Goal: Task Accomplishment & Management: Use online tool/utility

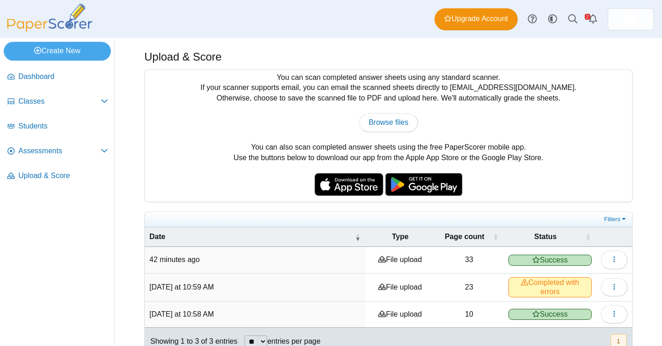
scroll to position [18, 0]
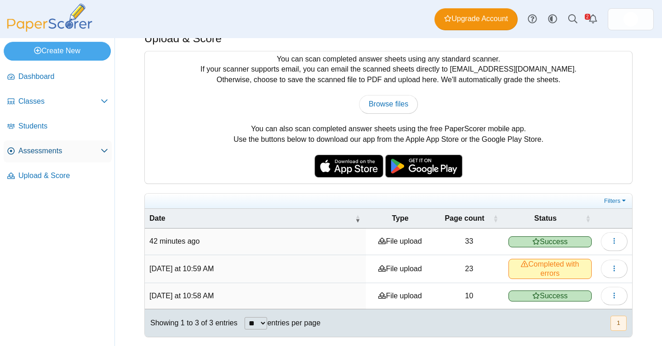
click at [55, 152] on span "Assessments" at bounding box center [59, 151] width 82 height 10
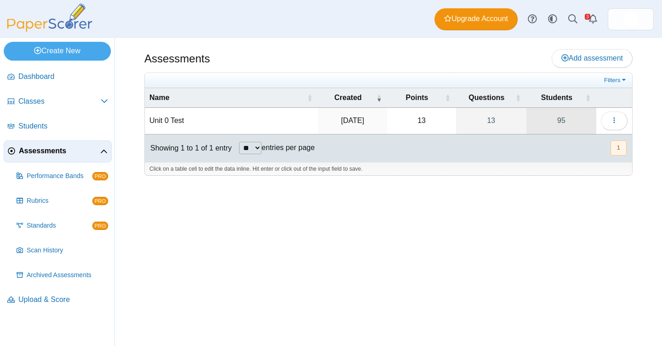
click at [567, 120] on link "95" at bounding box center [561, 121] width 70 height 26
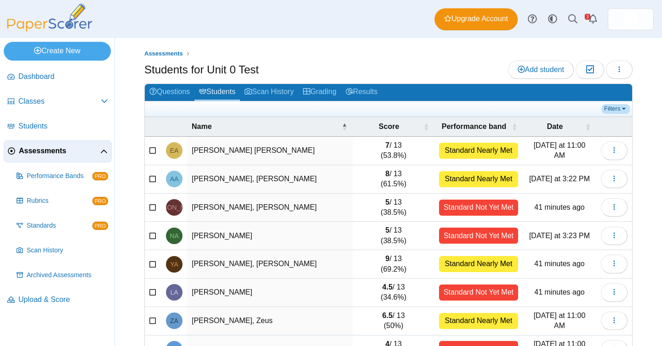
click at [619, 110] on link "Filters" at bounding box center [615, 108] width 28 height 9
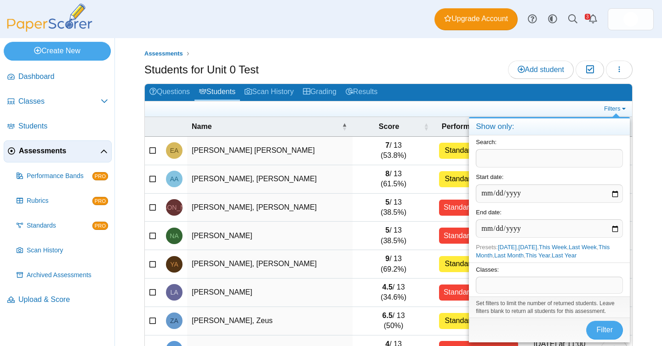
click at [314, 110] on ul at bounding box center [375, 108] width 452 height 9
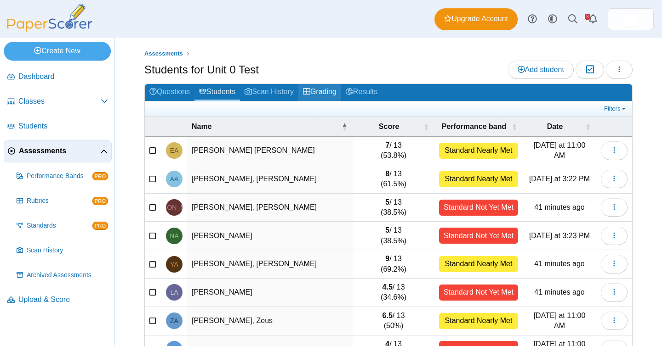
click at [334, 93] on link "Grading" at bounding box center [319, 92] width 43 height 17
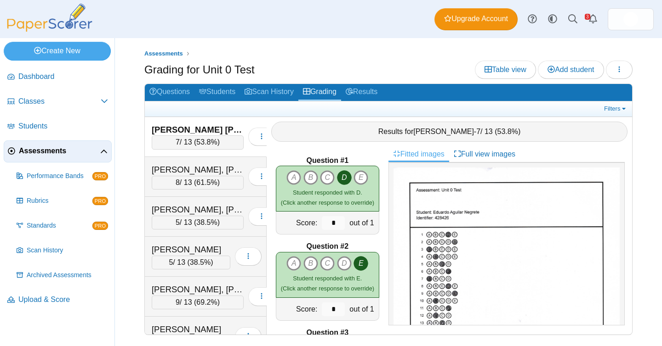
click at [625, 113] on div "Filters Show only: Loading…" at bounding box center [388, 109] width 487 height 15
click at [618, 108] on link "Filters" at bounding box center [615, 108] width 28 height 9
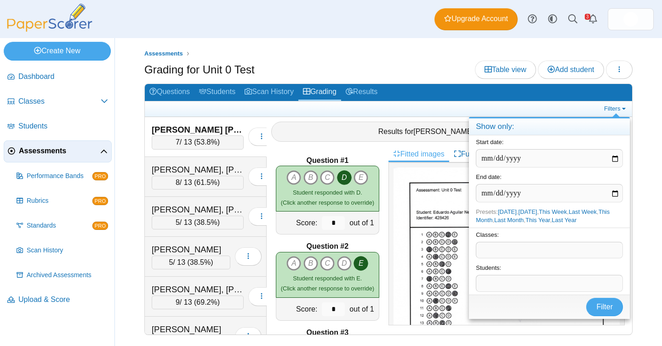
click at [592, 284] on span at bounding box center [549, 284] width 146 height 16
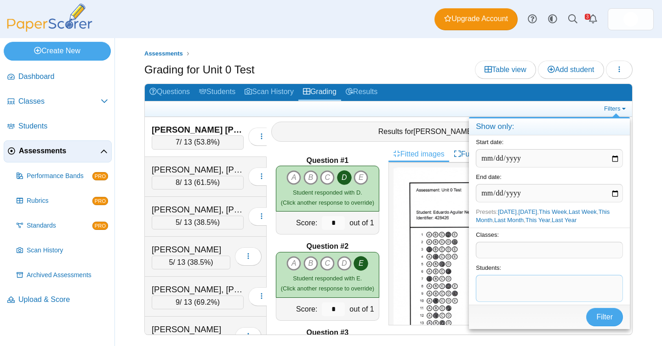
click at [537, 252] on span at bounding box center [549, 251] width 146 height 16
click at [604, 322] on button "Filter" at bounding box center [604, 317] width 37 height 18
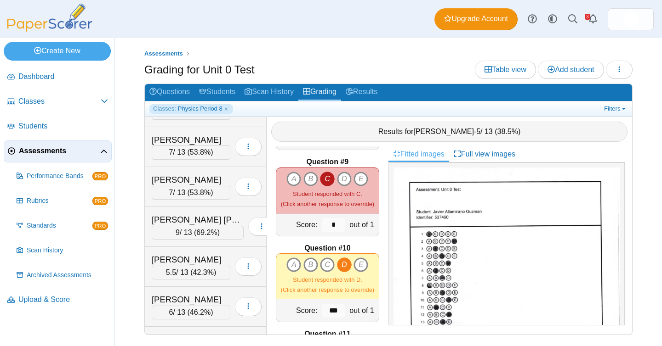
scroll to position [532, 0]
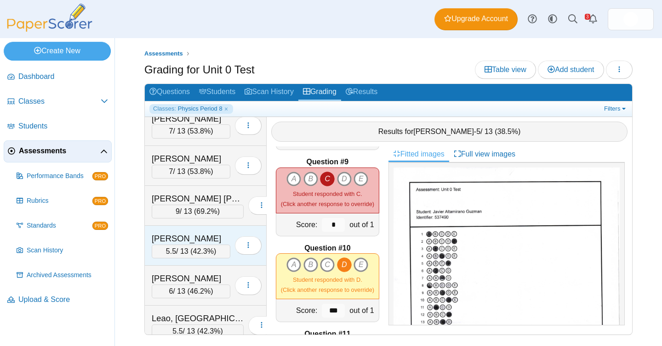
click at [201, 247] on div "5.5 / 13 ( 42.3% )" at bounding box center [191, 252] width 79 height 14
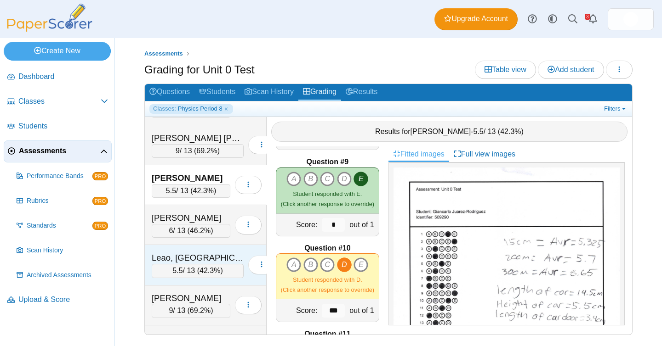
scroll to position [595, 0]
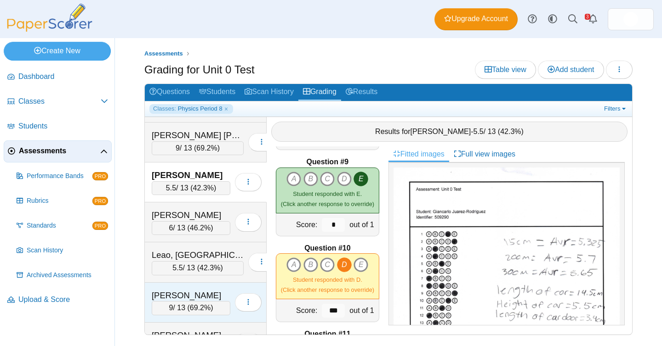
click at [187, 296] on div "[PERSON_NAME]" at bounding box center [191, 296] width 79 height 12
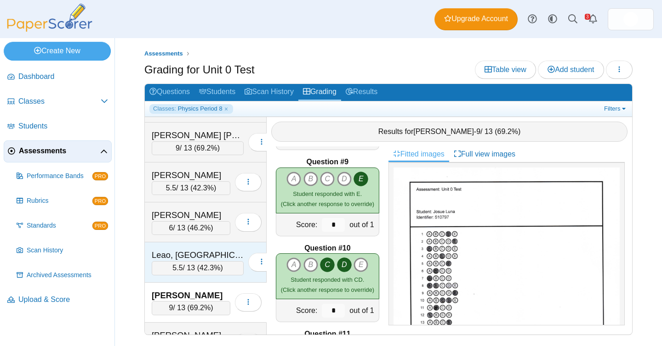
click at [184, 266] on div "5.5 / 13 ( 42.3% )" at bounding box center [198, 268] width 92 height 14
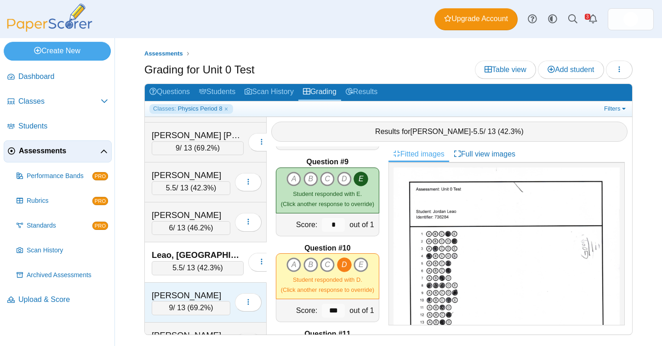
scroll to position [660, 0]
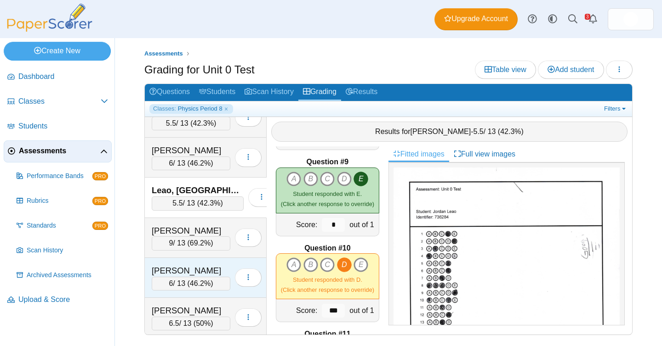
click at [204, 287] on span "46.2%" at bounding box center [200, 284] width 21 height 8
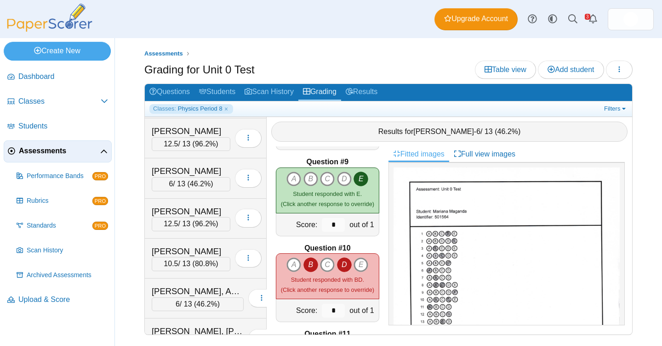
scroll to position [1023, 0]
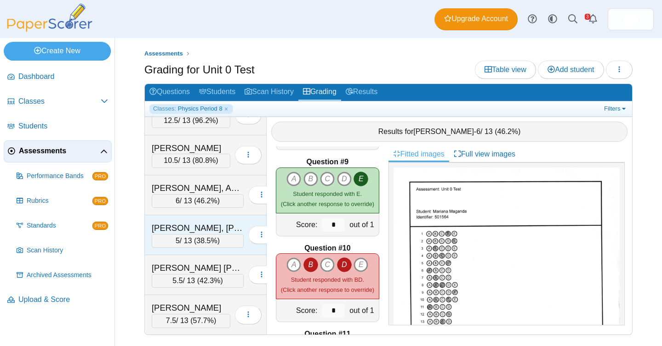
click at [201, 242] on span "38.5%" at bounding box center [206, 241] width 21 height 8
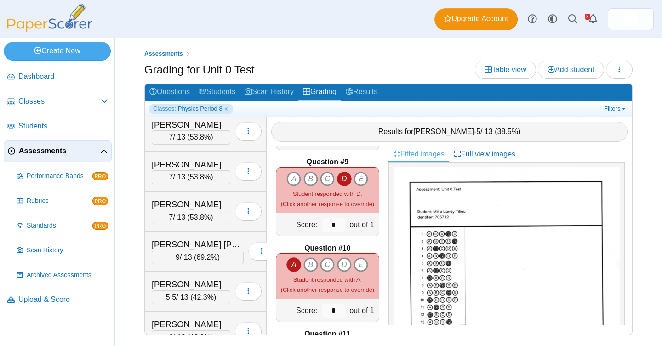
scroll to position [0, 0]
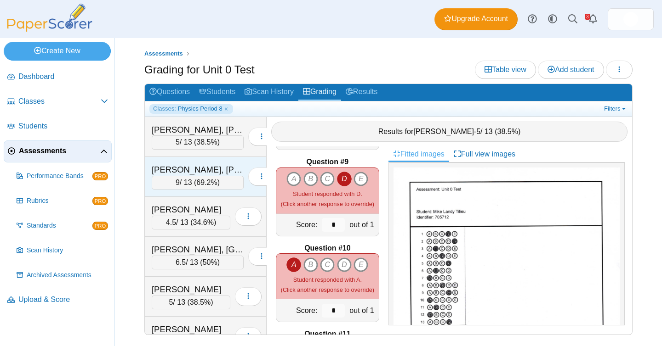
click at [202, 174] on div "[PERSON_NAME], [PERSON_NAME]" at bounding box center [198, 170] width 92 height 12
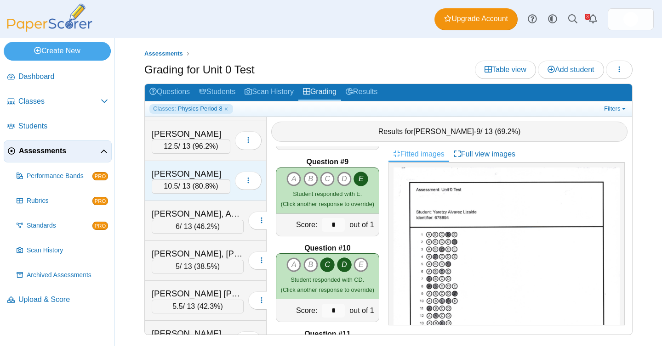
scroll to position [970, 0]
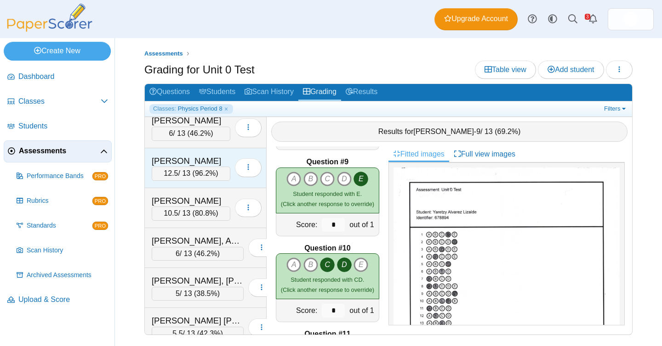
click at [193, 168] on div "12.5 / 13 ( 96.2% )" at bounding box center [191, 174] width 79 height 14
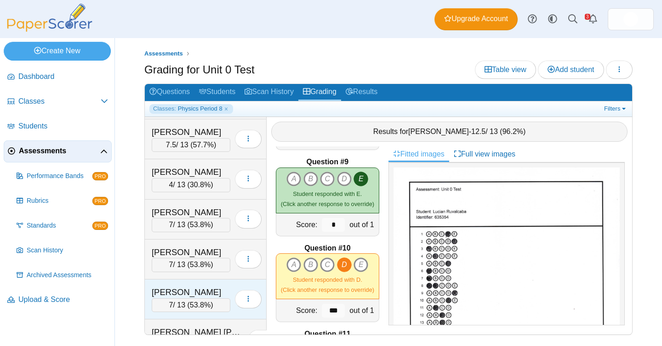
scroll to position [362, 0]
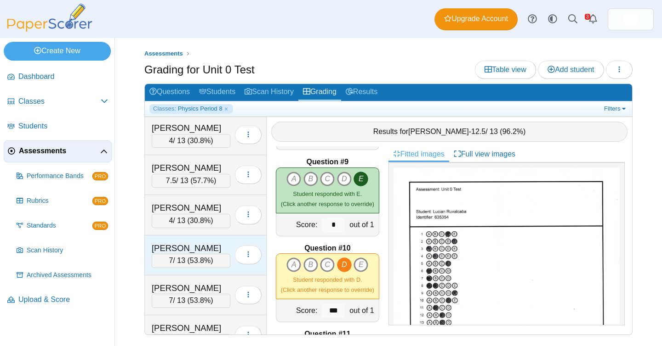
click at [203, 261] on span "53.8%" at bounding box center [200, 261] width 21 height 8
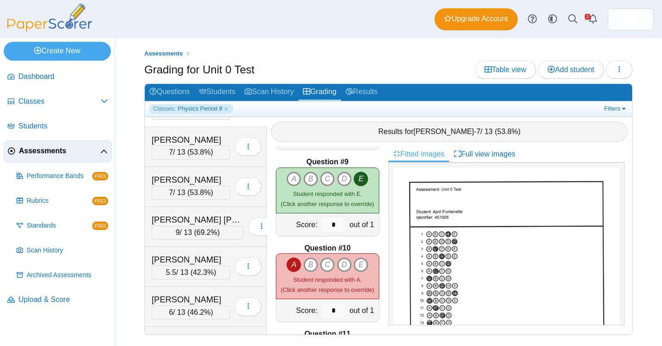
scroll to position [516, 0]
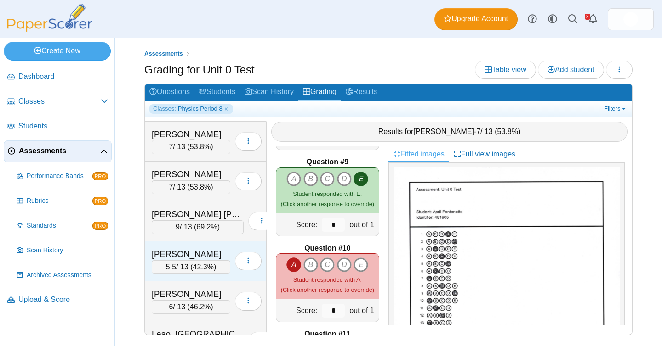
click at [218, 258] on div "[PERSON_NAME]" at bounding box center [191, 255] width 79 height 12
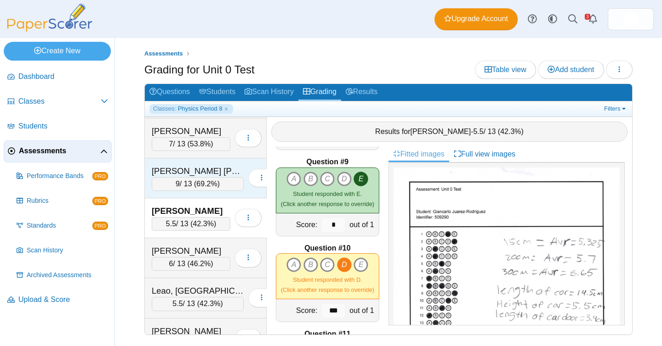
scroll to position [575, 0]
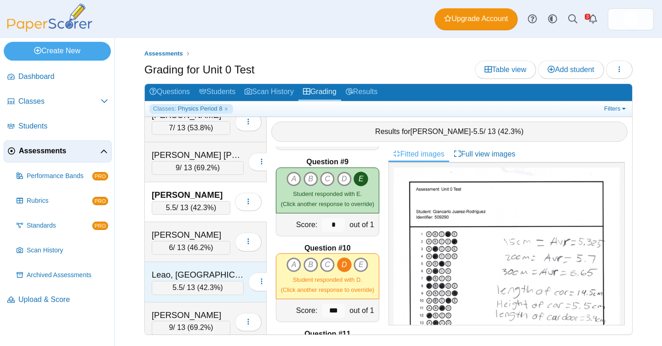
click at [206, 288] on span "42.3%" at bounding box center [209, 288] width 21 height 8
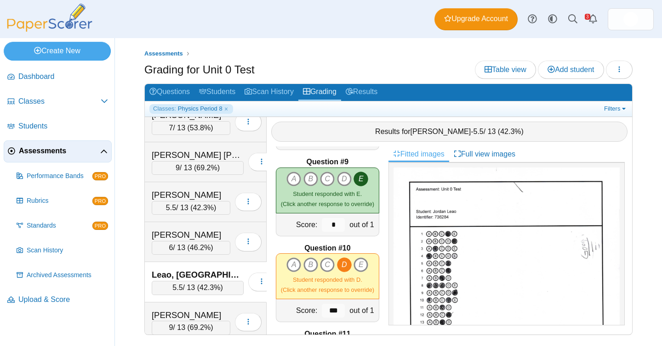
scroll to position [576, 0]
click at [203, 315] on div "[PERSON_NAME]" at bounding box center [191, 315] width 79 height 12
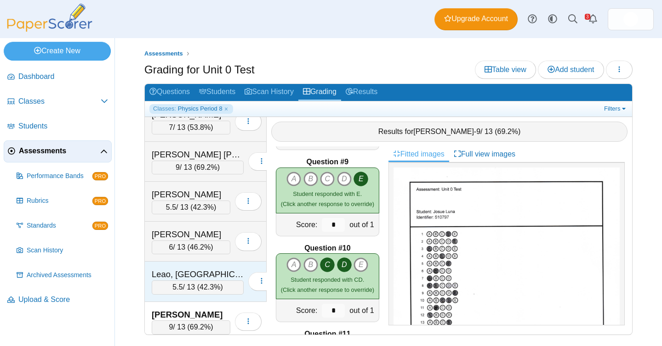
click at [192, 283] on div "5.5 / 13 ( 42.3% )" at bounding box center [198, 288] width 92 height 14
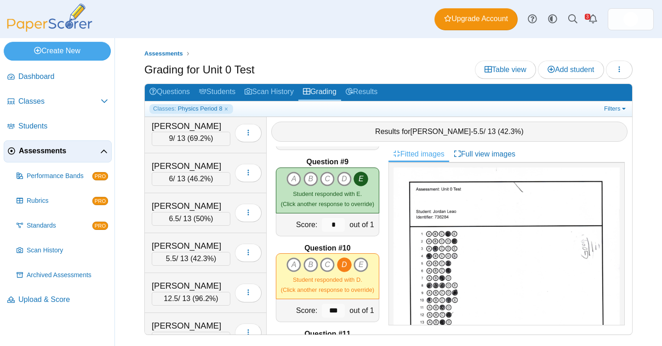
scroll to position [740, 0]
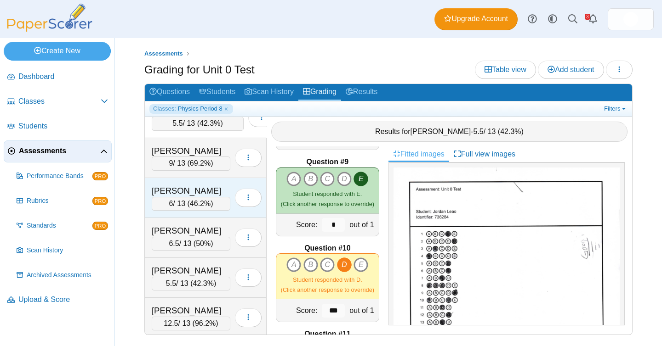
click at [200, 216] on div "[PERSON_NAME] 6 / 13 ( 46.2% ) Loading…" at bounding box center [206, 198] width 122 height 40
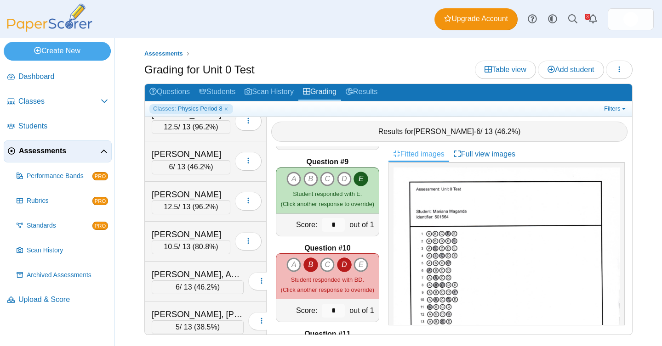
scroll to position [1023, 0]
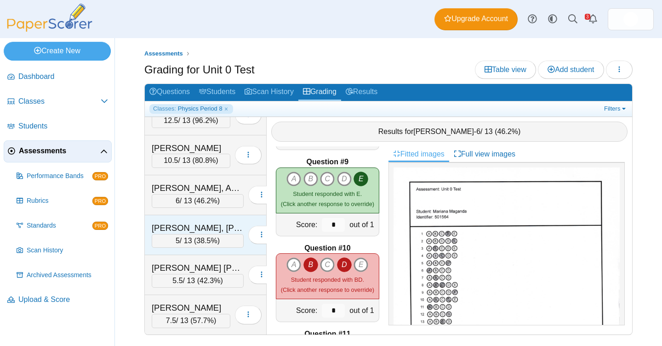
click at [201, 228] on div "[PERSON_NAME], [PERSON_NAME]" at bounding box center [198, 228] width 92 height 12
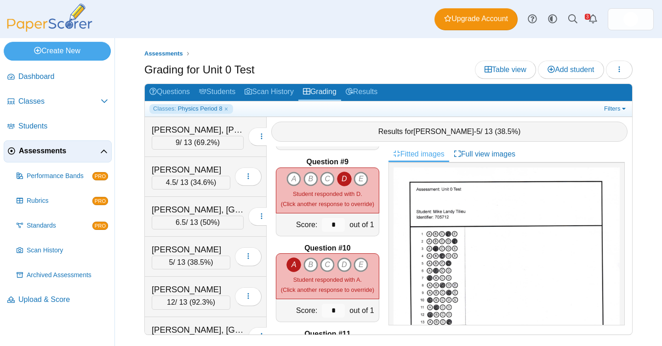
scroll to position [33, 0]
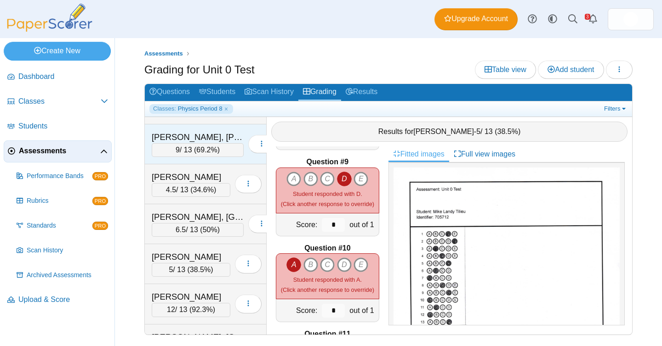
click at [223, 130] on div "[PERSON_NAME], [PERSON_NAME] 9 / 13 ( 69.2% )" at bounding box center [206, 145] width 122 height 40
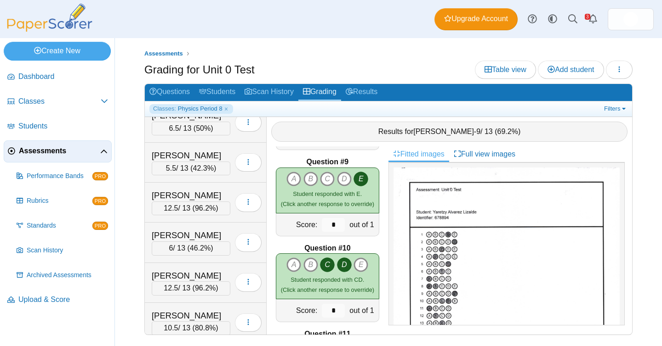
scroll to position [862, 0]
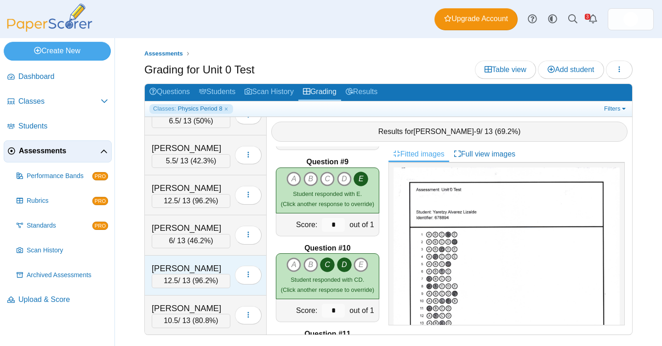
click at [207, 276] on div "12.5 / 13 ( 96.2% )" at bounding box center [191, 281] width 79 height 14
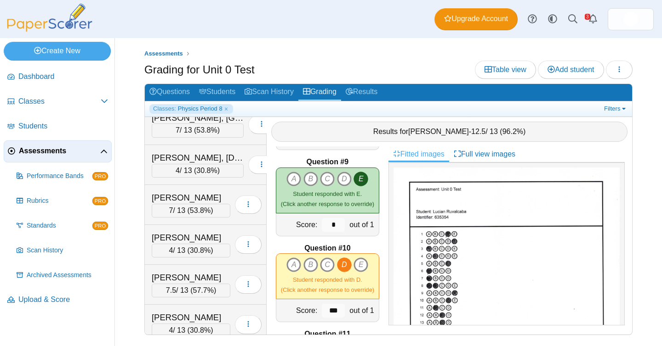
scroll to position [304, 0]
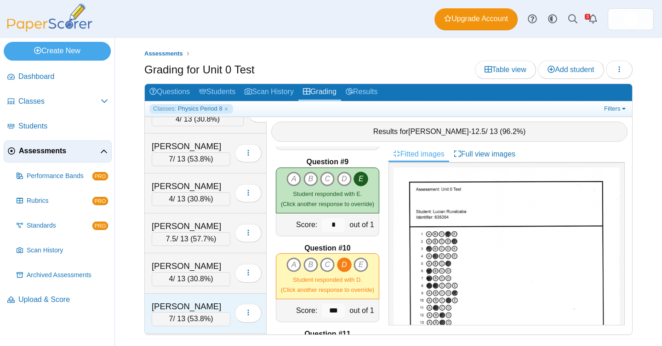
click at [203, 302] on div "[PERSON_NAME]" at bounding box center [191, 307] width 79 height 12
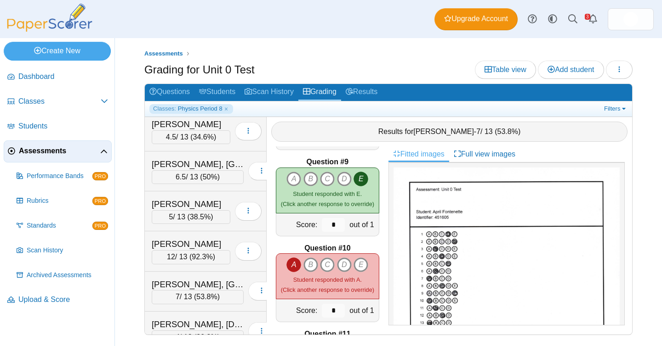
scroll to position [0, 0]
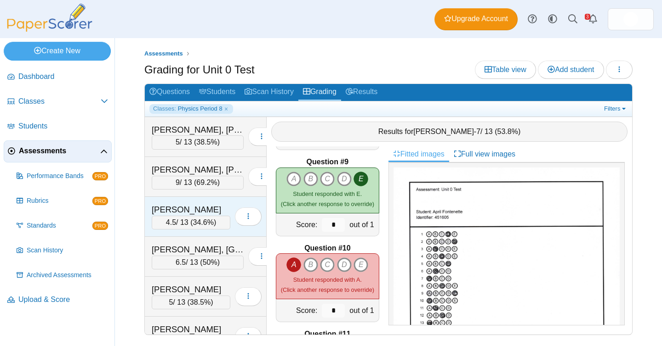
click at [210, 228] on div "4.5 / 13 ( 34.6% )" at bounding box center [191, 223] width 79 height 14
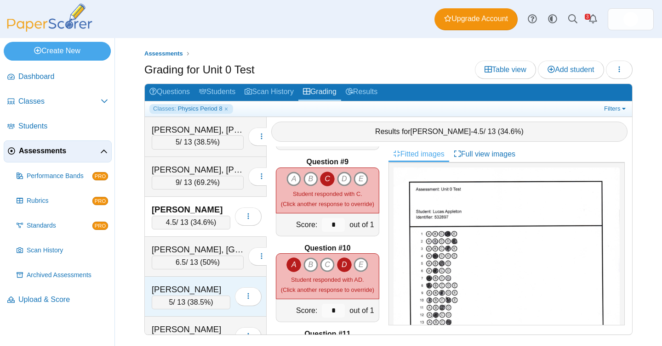
click at [210, 305] on span "38.5%" at bounding box center [200, 303] width 21 height 8
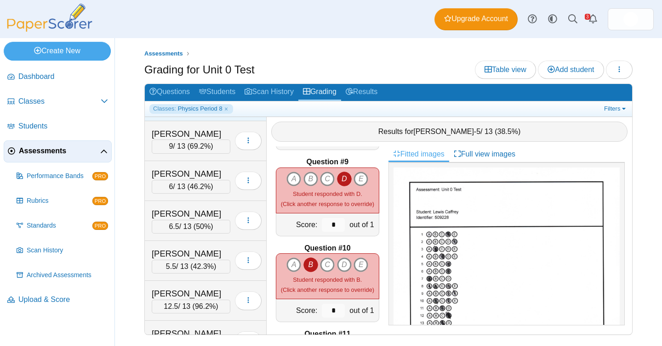
scroll to position [787, 0]
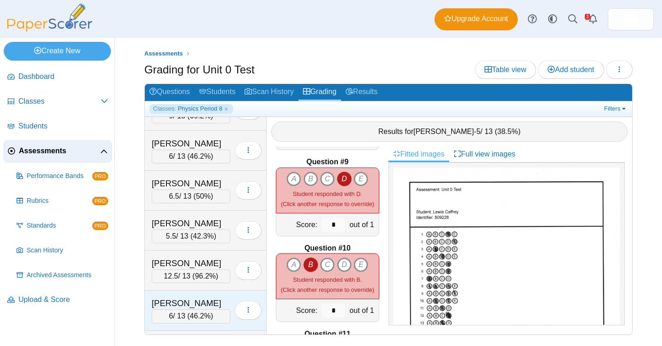
click at [211, 311] on div "6 / 13 ( 46.2% )" at bounding box center [191, 317] width 79 height 14
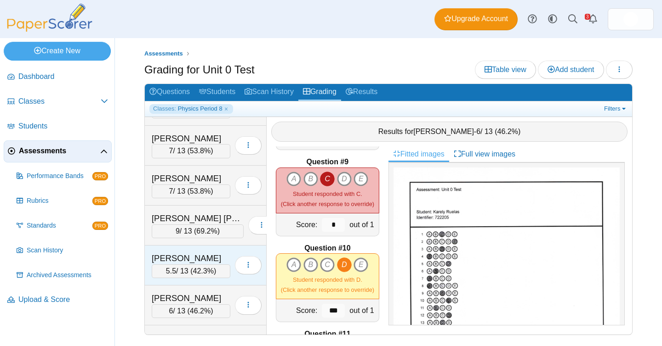
scroll to position [522, 0]
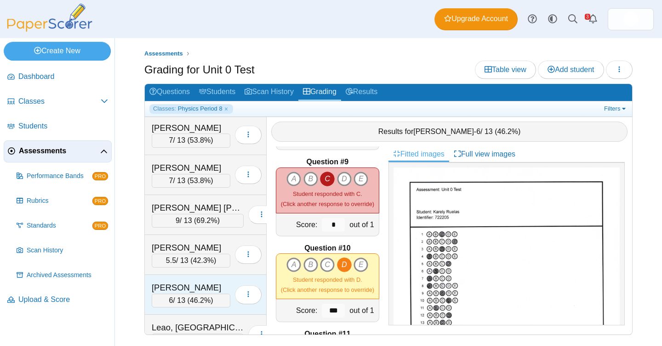
click at [213, 306] on div "6 / 13 ( 46.2% )" at bounding box center [191, 301] width 79 height 14
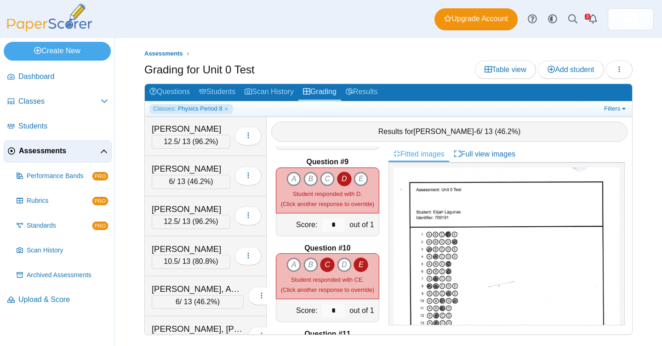
scroll to position [919, 0]
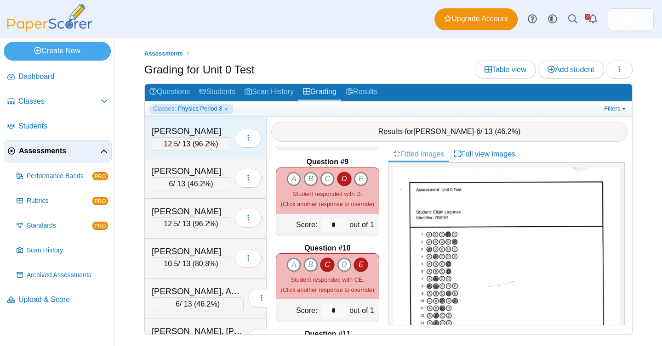
click at [196, 152] on div "[PERSON_NAME] 12.5 / 13 ( 96.2% ) Loading…" at bounding box center [206, 139] width 122 height 40
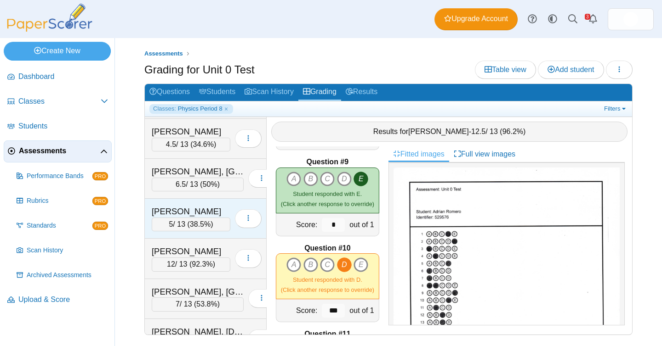
scroll to position [83, 0]
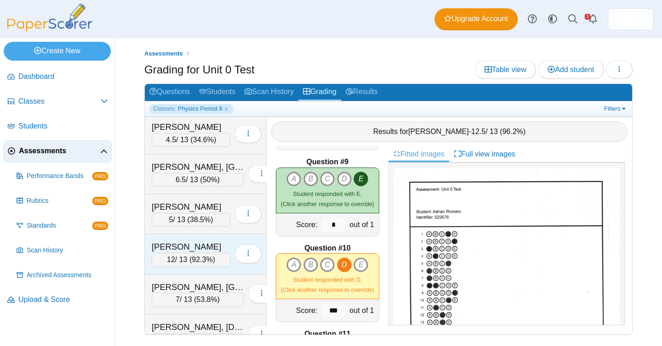
click at [191, 248] on div "[PERSON_NAME]" at bounding box center [191, 247] width 79 height 12
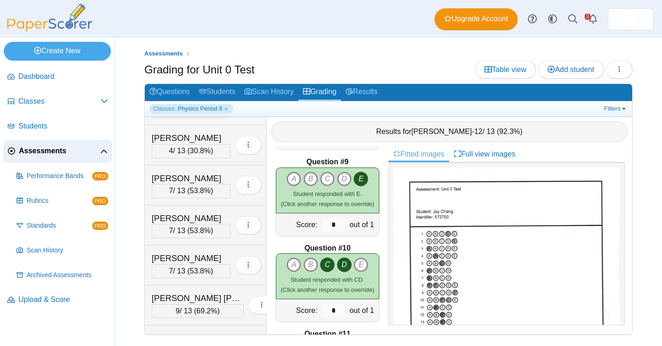
scroll to position [426, 0]
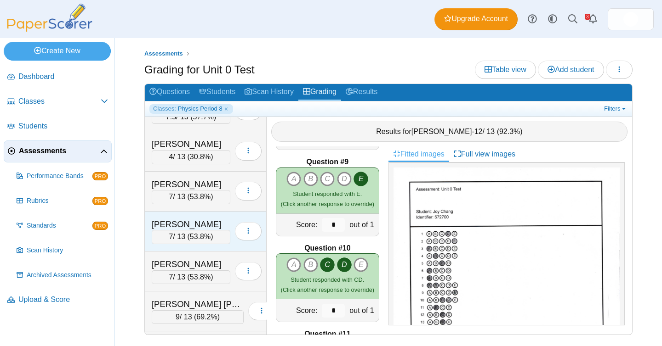
click at [191, 239] on span "53.8%" at bounding box center [200, 237] width 21 height 8
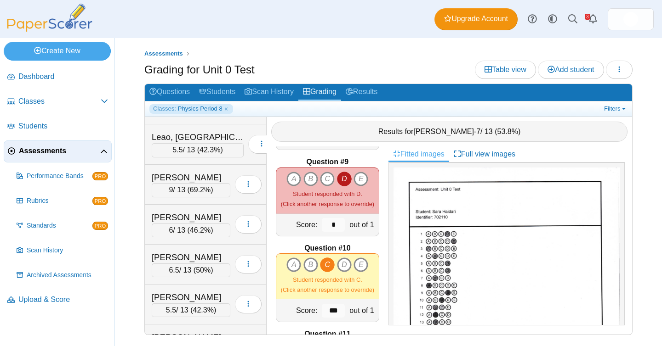
scroll to position [748, 0]
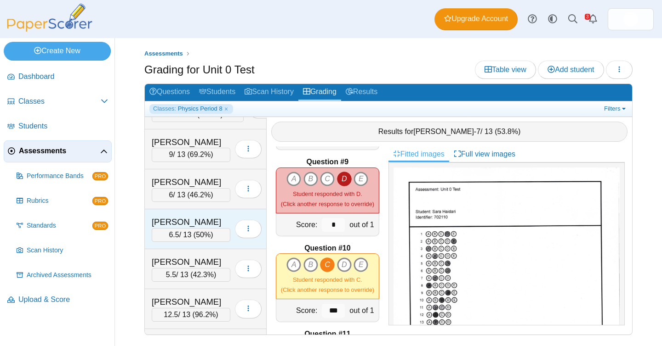
click at [186, 231] on div "6.5 / 13 ( 50% )" at bounding box center [191, 235] width 79 height 14
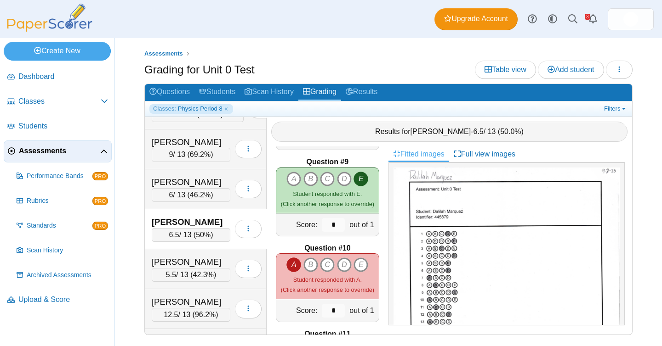
scroll to position [1023, 0]
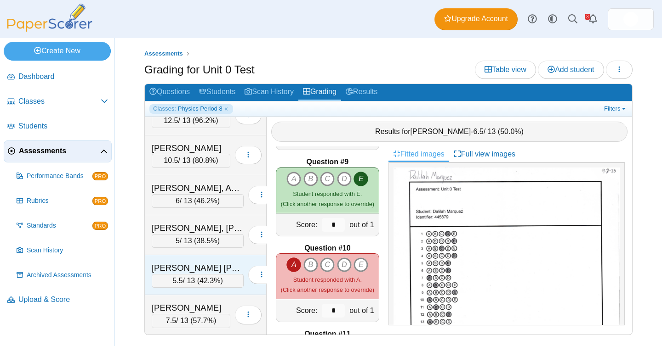
click at [198, 288] on div "[PERSON_NAME] [PERSON_NAME] 5.5 / 13 ( 42.3% )" at bounding box center [206, 275] width 122 height 40
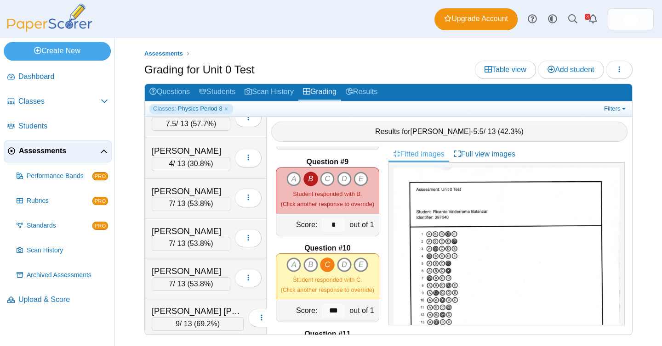
scroll to position [0, 0]
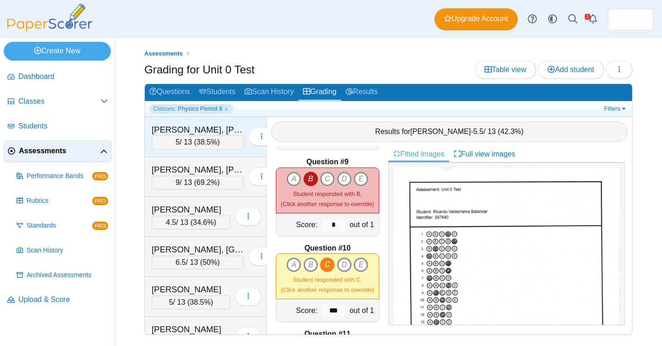
click at [205, 145] on span "38.5%" at bounding box center [206, 142] width 21 height 8
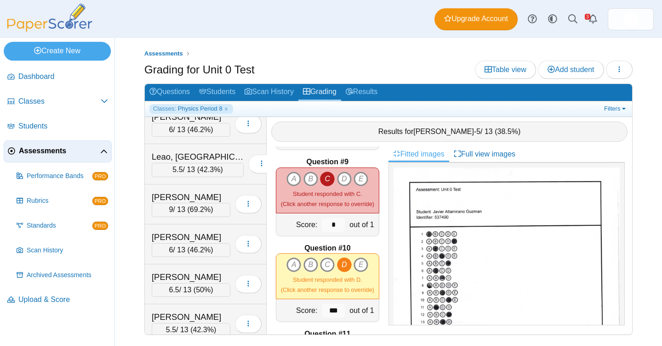
scroll to position [952, 0]
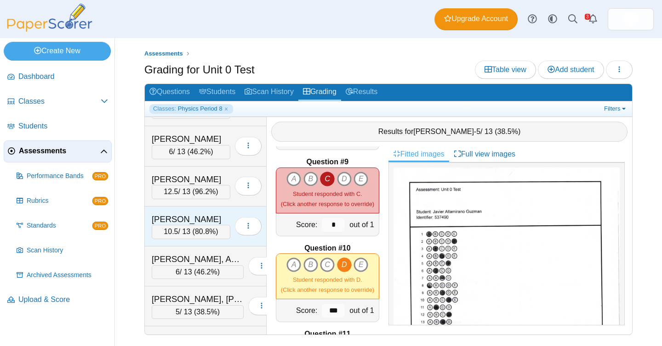
click at [195, 238] on div "10.5 / 13 ( 80.8% )" at bounding box center [191, 232] width 79 height 14
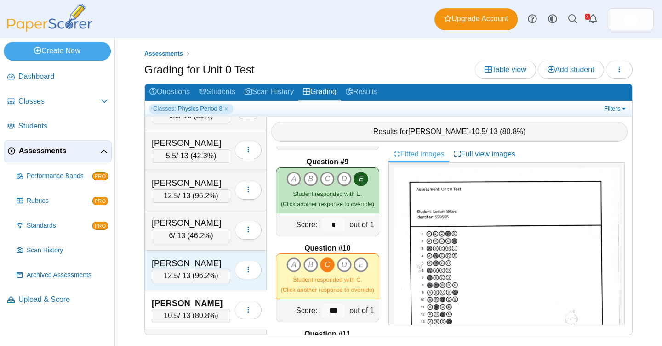
scroll to position [862, 0]
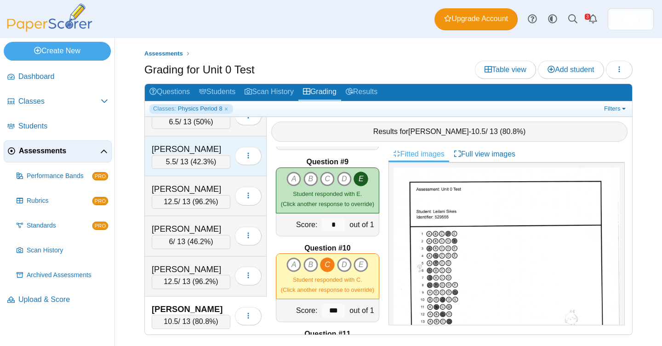
click at [210, 152] on div "[PERSON_NAME]" at bounding box center [191, 149] width 79 height 12
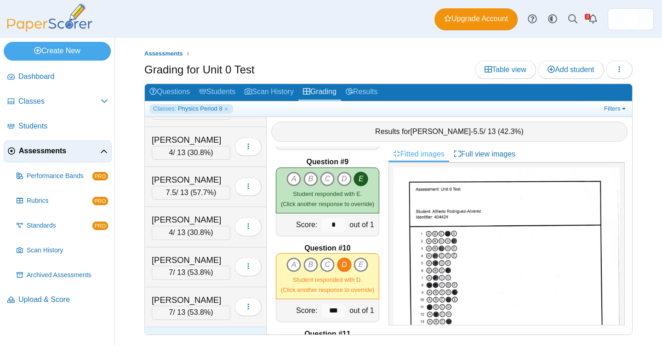
scroll to position [338, 0]
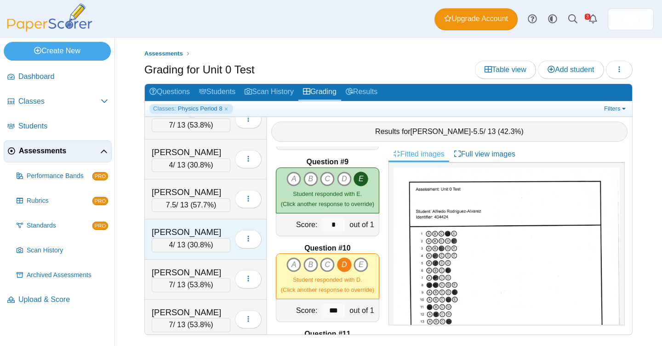
click at [208, 234] on div "[PERSON_NAME]" at bounding box center [191, 233] width 79 height 12
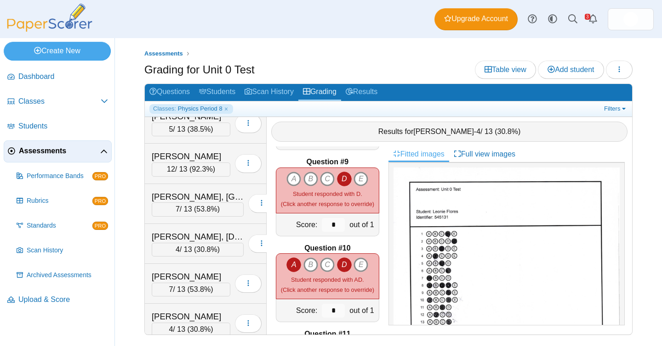
scroll to position [196, 0]
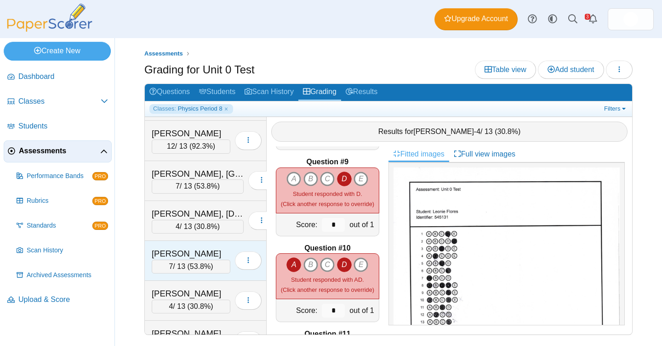
click at [215, 263] on div "7 / 13 ( 53.8% )" at bounding box center [191, 267] width 79 height 14
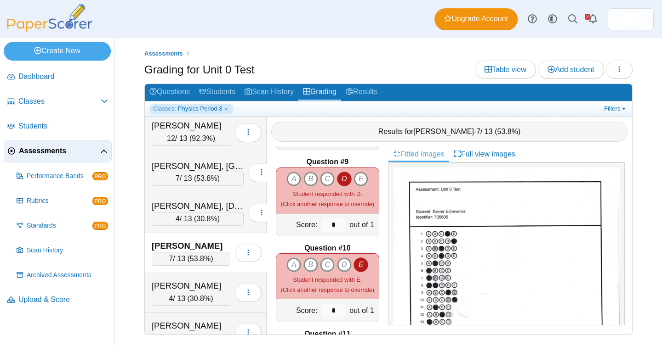
scroll to position [249, 0]
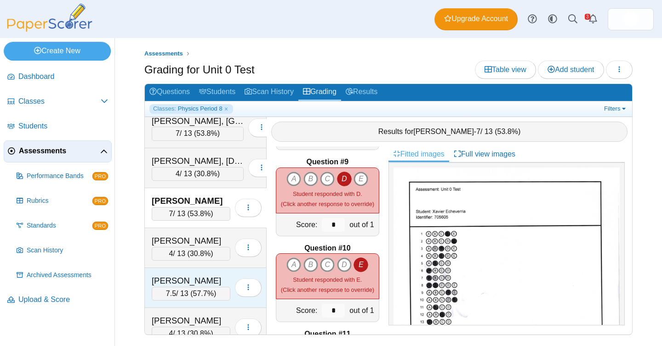
click at [210, 290] on span "57.7%" at bounding box center [203, 294] width 21 height 8
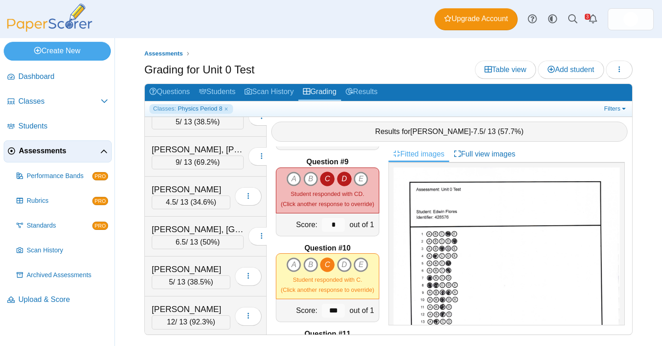
scroll to position [20, 0]
click at [189, 240] on div "6.5 / 13 ( 50% )" at bounding box center [198, 243] width 92 height 14
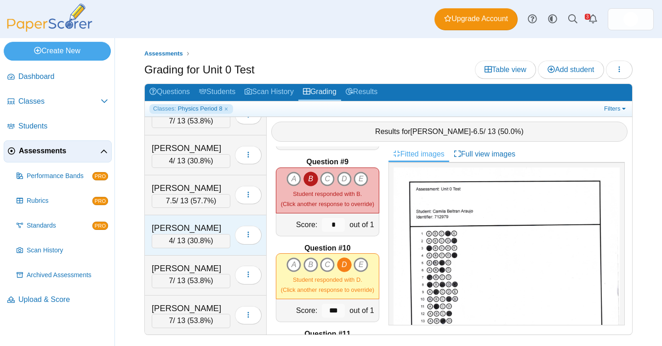
scroll to position [338, 0]
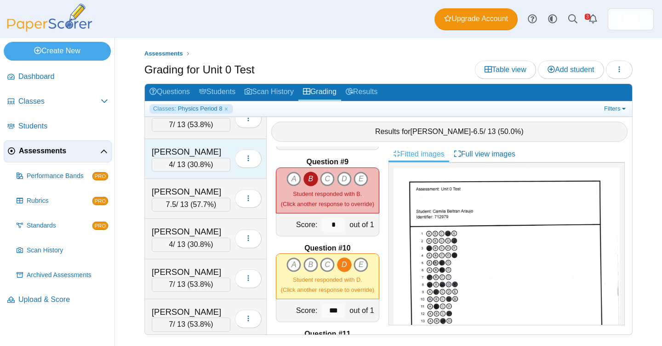
click at [202, 154] on div "[PERSON_NAME]" at bounding box center [191, 152] width 79 height 12
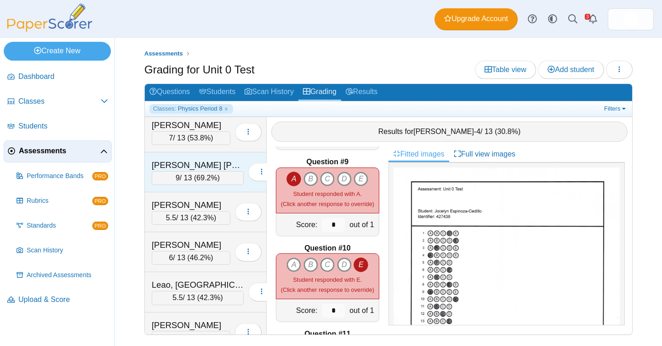
scroll to position [561, 0]
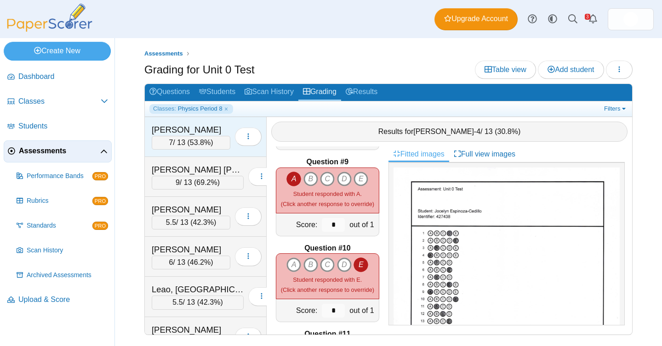
click at [204, 142] on span "53.8%" at bounding box center [200, 143] width 21 height 8
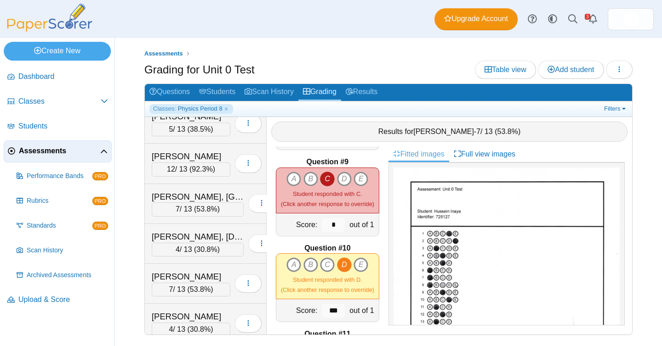
scroll to position [143, 0]
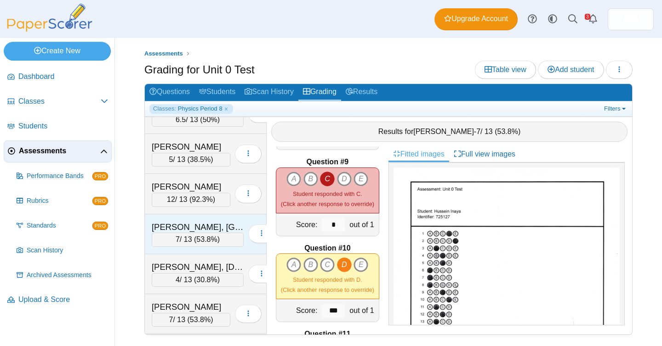
click at [199, 230] on div "[PERSON_NAME], [GEOGRAPHIC_DATA]" at bounding box center [198, 227] width 92 height 12
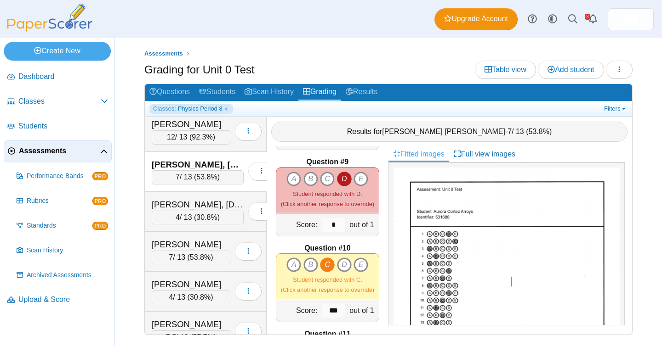
scroll to position [215, 0]
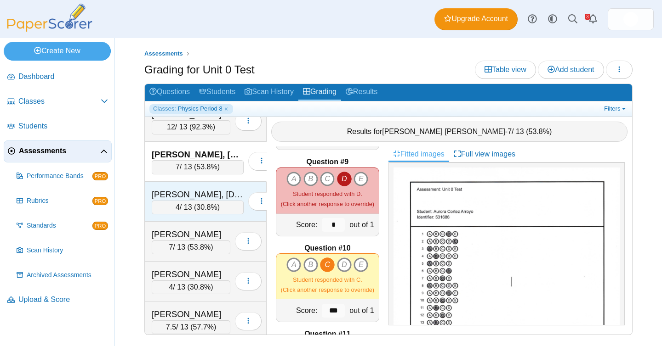
click at [196, 202] on div "4 / 13 ( 30.8% )" at bounding box center [198, 208] width 92 height 14
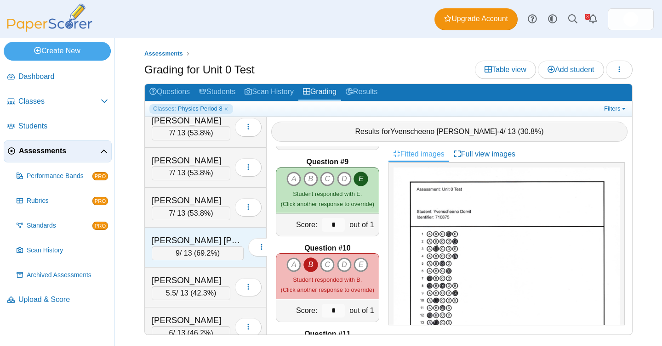
scroll to position [525, 0]
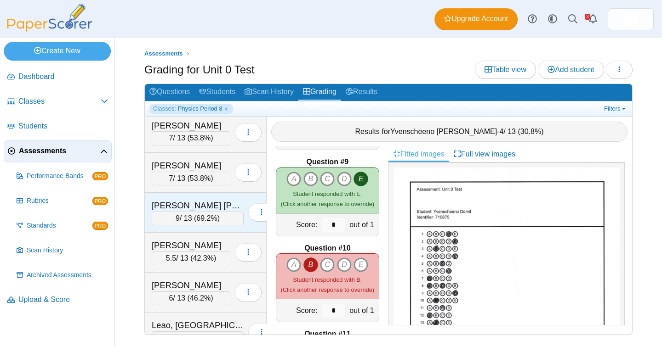
click at [199, 212] on div "9 / 13 ( 69.2% )" at bounding box center [198, 219] width 92 height 14
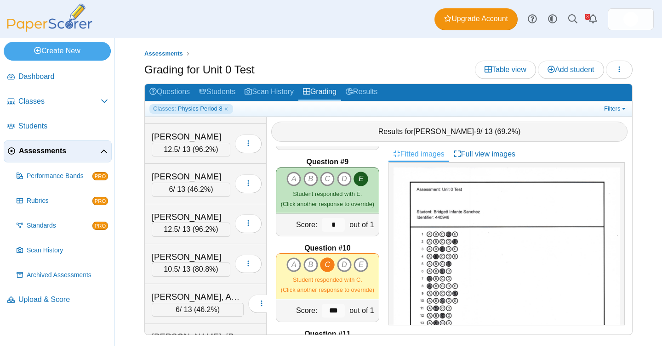
scroll to position [921, 0]
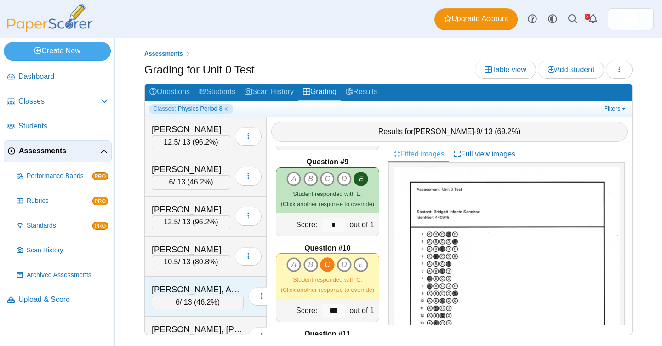
click at [205, 288] on div "[PERSON_NAME], Adahmari" at bounding box center [198, 290] width 92 height 12
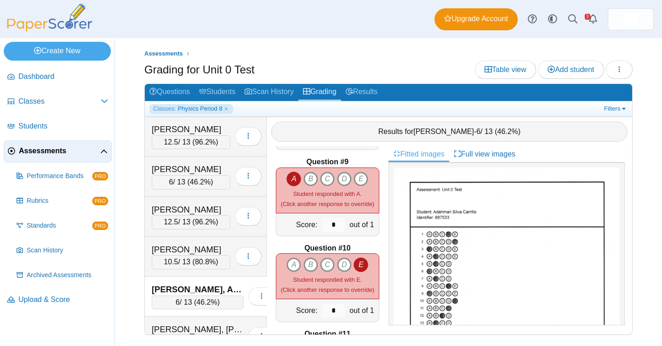
scroll to position [1023, 0]
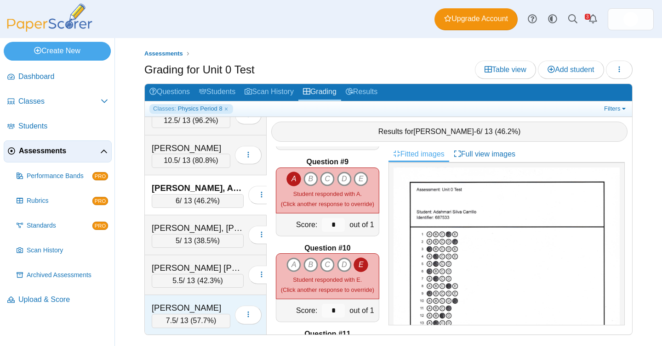
click at [204, 312] on div "[PERSON_NAME]" at bounding box center [191, 308] width 79 height 12
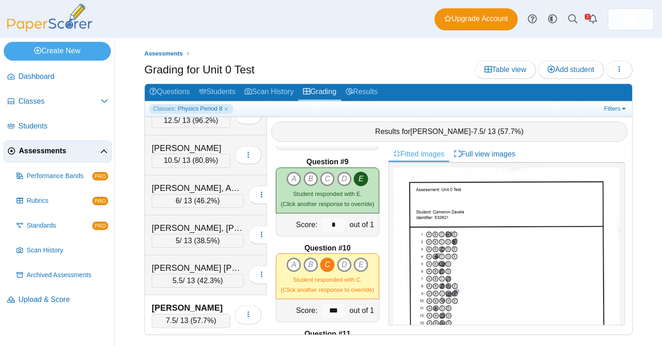
click at [612, 102] on div "Classes: Physics Period 8 Filters Show only: Loading…" at bounding box center [388, 109] width 487 height 15
click at [612, 105] on link "Filters" at bounding box center [615, 108] width 28 height 9
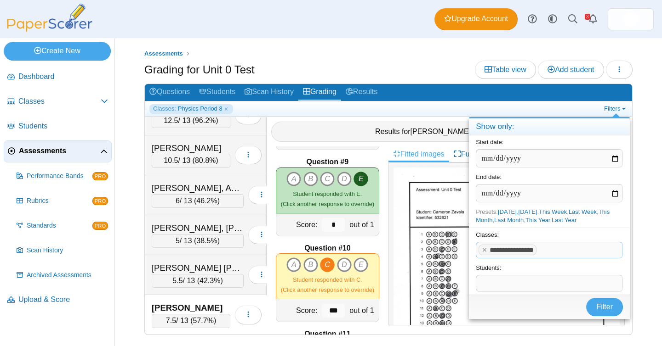
click at [536, 253] on tag "**********" at bounding box center [507, 250] width 58 height 11
click at [533, 252] on span "**********" at bounding box center [511, 250] width 44 height 7
click at [482, 251] on x "remove tag" at bounding box center [484, 250] width 8 height 6
click at [494, 251] on span at bounding box center [549, 251] width 146 height 16
click at [595, 305] on button "Filter" at bounding box center [604, 307] width 37 height 18
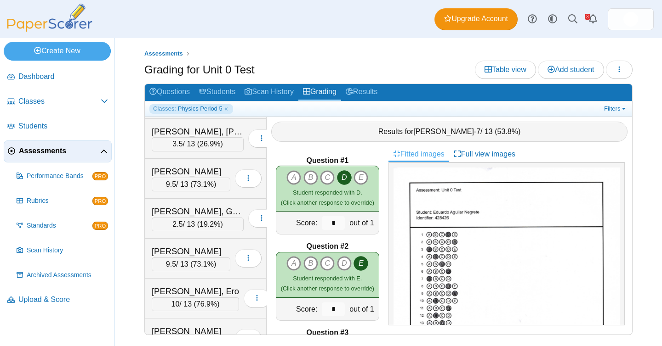
scroll to position [769, 0]
